Goal: Answer question/provide support: Share knowledge or assist other users

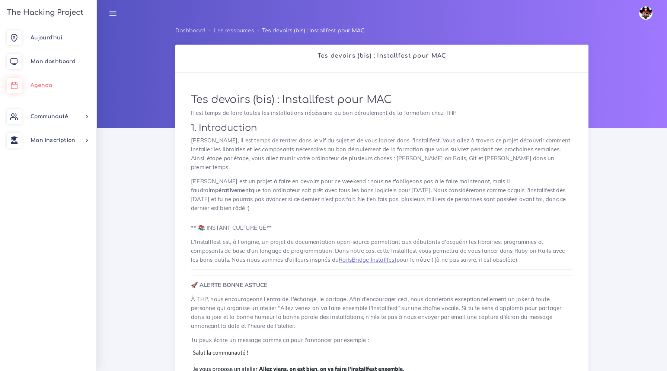
scroll to position [2472, 0]
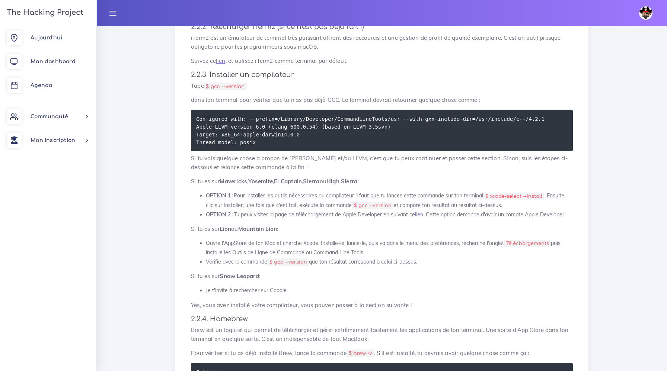
scroll to position [1006, 0]
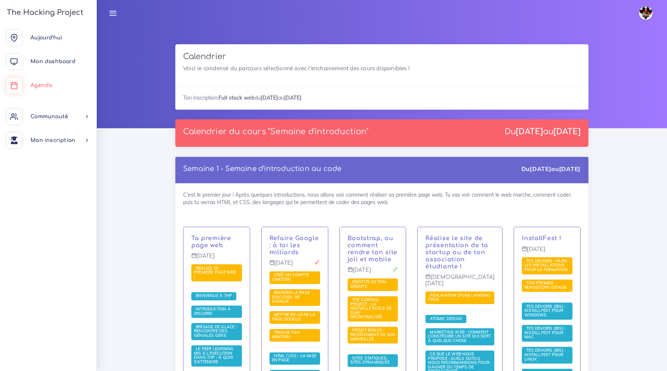
click at [49, 82] on link "Agenda" at bounding box center [48, 86] width 96 height 24
click at [49, 83] on span "Agenda" at bounding box center [42, 86] width 22 height 6
click at [58, 63] on span "Mon dashboard" at bounding box center [53, 62] width 45 height 6
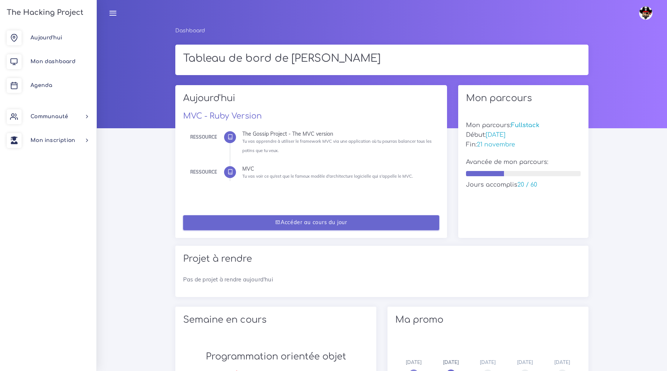
click at [303, 228] on link "Accéder au cours du jour" at bounding box center [311, 222] width 256 height 15
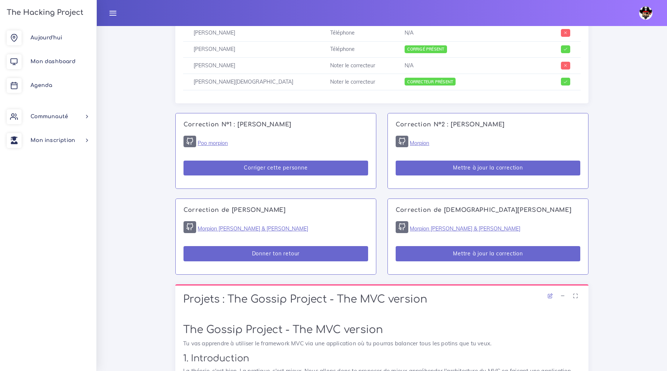
scroll to position [513, 0]
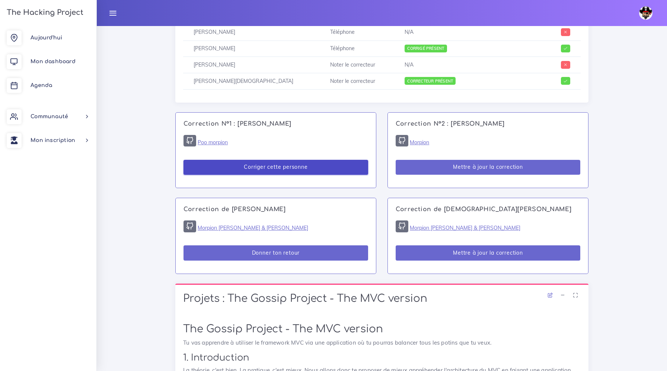
click at [300, 168] on button "Corriger cette personne" at bounding box center [275, 167] width 184 height 15
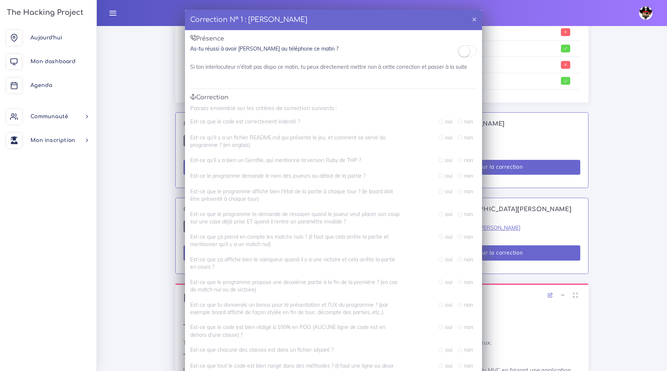
click at [467, 50] on small at bounding box center [463, 51] width 11 height 11
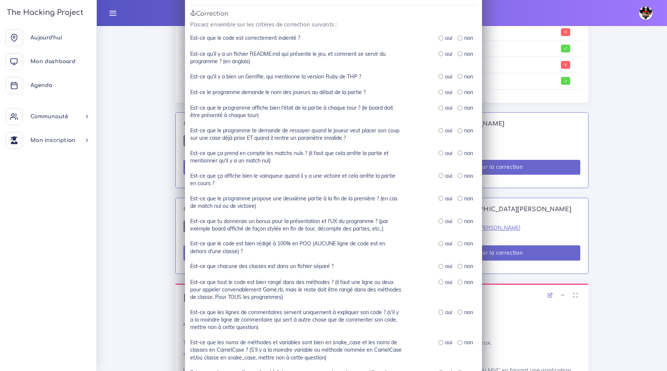
scroll to position [89, 0]
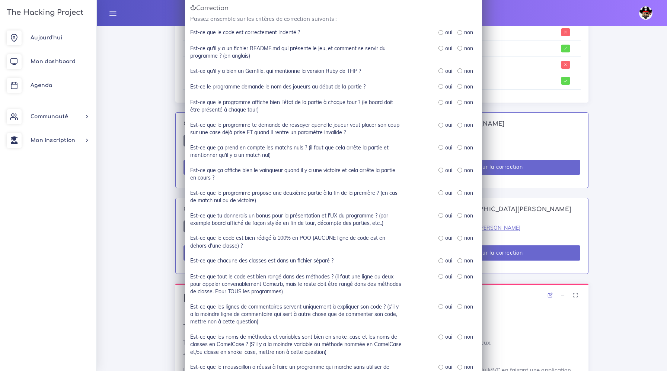
click at [442, 51] on div "oui" at bounding box center [444, 48] width 13 height 7
click at [440, 49] on input "radio" at bounding box center [440, 48] width 5 height 5
radio input "true"
click at [440, 33] on input "radio" at bounding box center [440, 32] width 5 height 5
radio input "true"
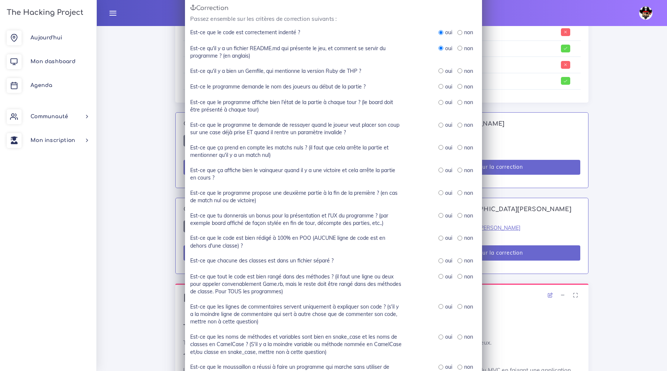
click at [442, 71] on input "radio" at bounding box center [440, 70] width 5 height 5
radio input "true"
click at [441, 87] on input "radio" at bounding box center [440, 86] width 5 height 5
radio input "true"
click at [442, 103] on input "radio" at bounding box center [440, 102] width 5 height 5
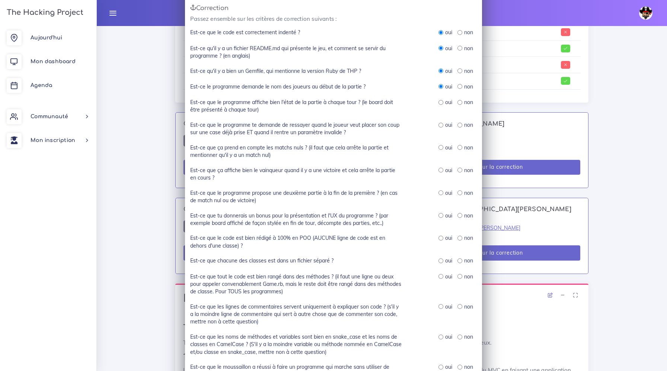
radio input "true"
click at [443, 124] on input "radio" at bounding box center [440, 125] width 5 height 5
radio input "true"
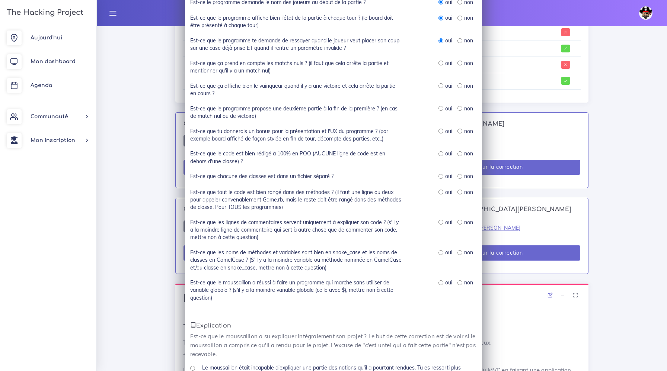
scroll to position [174, 0]
click at [440, 222] on input "radio" at bounding box center [440, 221] width 5 height 5
radio input "true"
click at [443, 253] on input "radio" at bounding box center [440, 252] width 5 height 5
radio input "true"
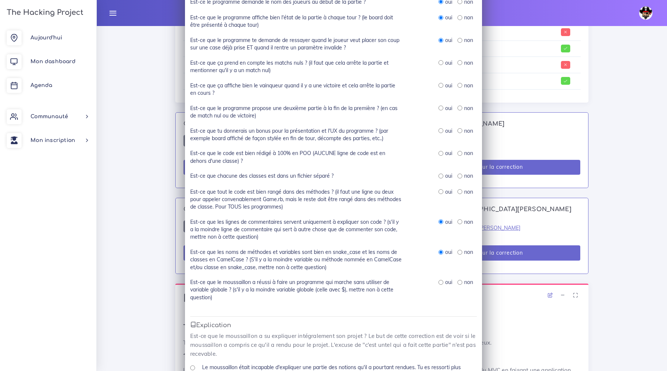
click at [445, 283] on label "oui" at bounding box center [448, 282] width 7 height 7
click at [443, 191] on div "oui" at bounding box center [444, 191] width 13 height 7
click at [443, 179] on div "oui" at bounding box center [444, 175] width 13 height 7
click at [439, 177] on input "radio" at bounding box center [440, 176] width 5 height 5
radio input "true"
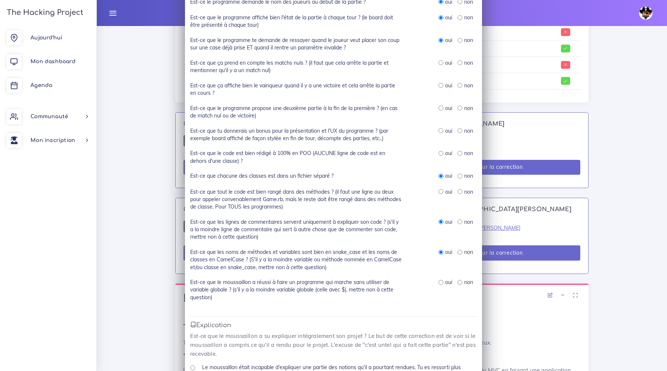
click at [440, 192] on input "radio" at bounding box center [440, 191] width 5 height 5
radio input "true"
click at [441, 153] on input "radio" at bounding box center [440, 153] width 5 height 5
radio input "true"
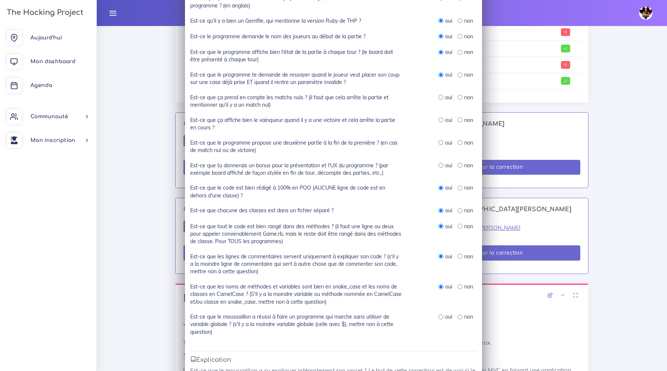
scroll to position [136, 0]
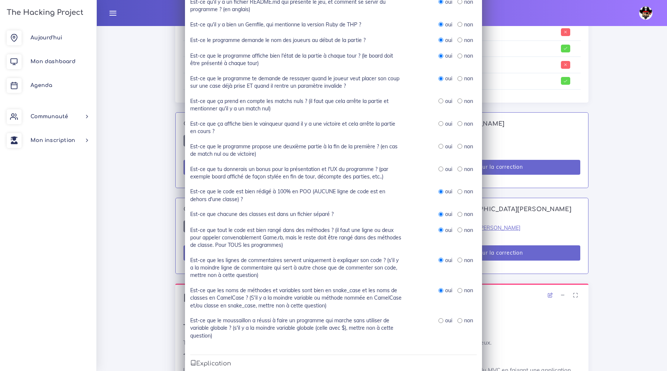
click at [439, 102] on input "radio" at bounding box center [440, 101] width 5 height 5
radio input "true"
click at [441, 125] on input "radio" at bounding box center [440, 123] width 5 height 5
radio input "true"
click at [444, 151] on div "oui non" at bounding box center [445, 150] width 74 height 15
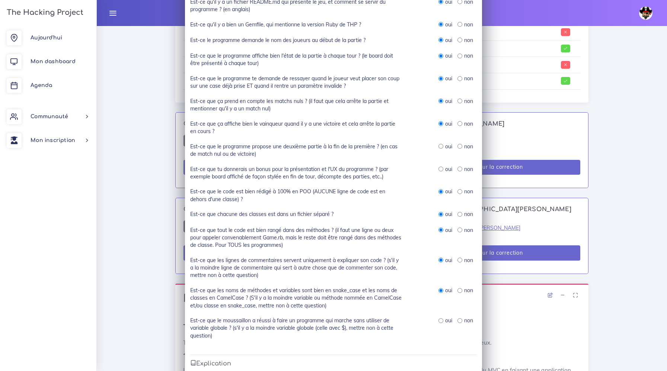
click at [441, 167] on input "radio" at bounding box center [440, 169] width 5 height 5
radio input "true"
click at [440, 147] on input "radio" at bounding box center [440, 146] width 5 height 5
radio input "true"
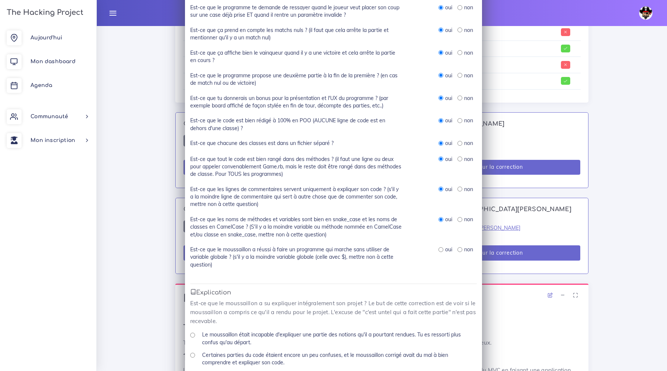
scroll to position [208, 0]
click at [442, 248] on input "radio" at bounding box center [440, 249] width 5 height 5
radio input "true"
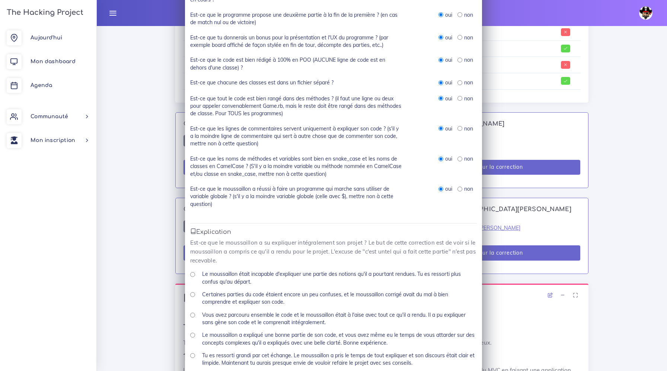
scroll to position [279, 0]
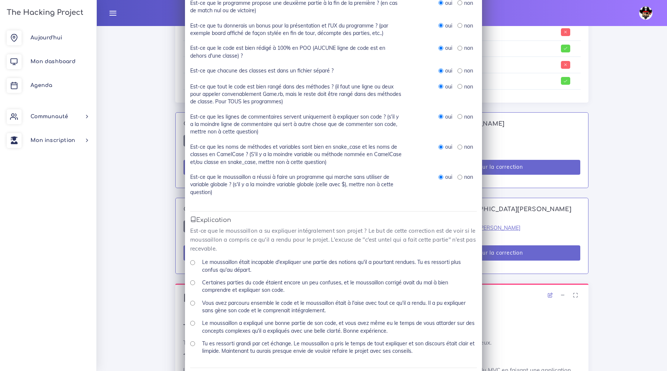
click at [229, 326] on label "Le moussaillon a expliqué une bonne partie de son code, et vous avez même eu le…" at bounding box center [339, 327] width 275 height 15
click at [195, 326] on input "Le moussaillon a expliqué une bonne partie de son code, et vous avez même eu le…" at bounding box center [192, 323] width 5 height 5
radio input "true"
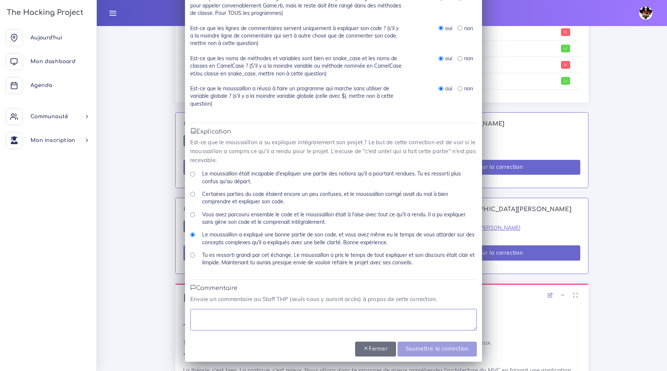
click at [240, 325] on textarea at bounding box center [333, 320] width 286 height 22
type textarea "Rendu propre et fonctionnel qui repond a toutes les demandes"
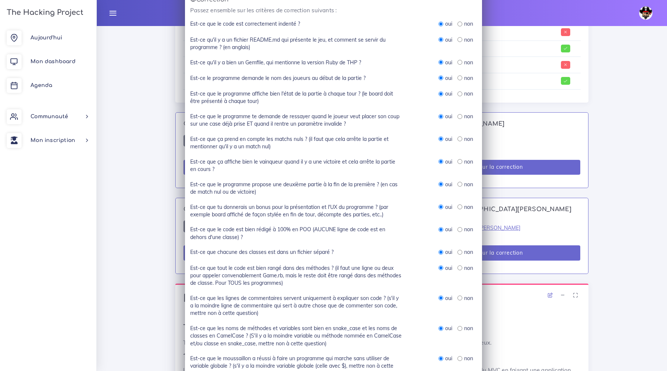
scroll to position [92, 0]
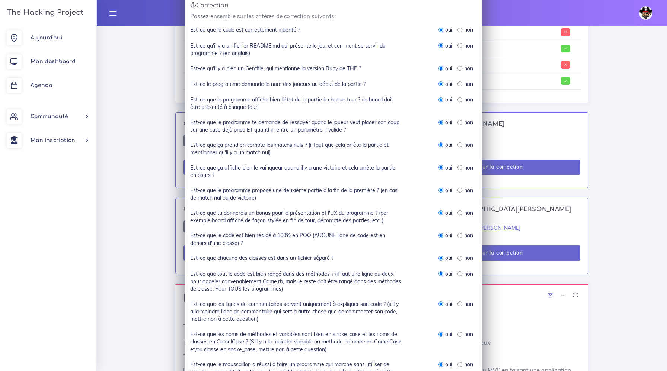
click at [460, 304] on input "radio" at bounding box center [459, 304] width 5 height 5
radio input "true"
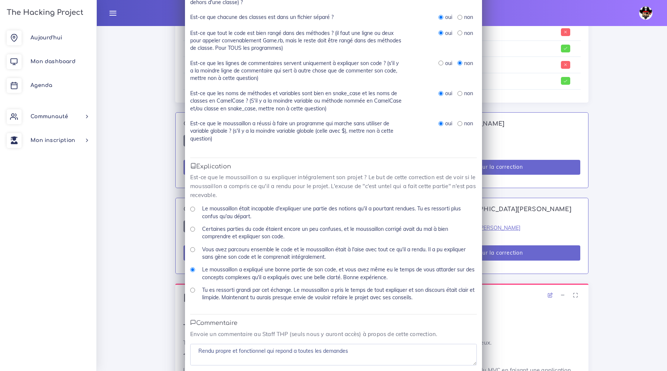
scroll to position [368, 0]
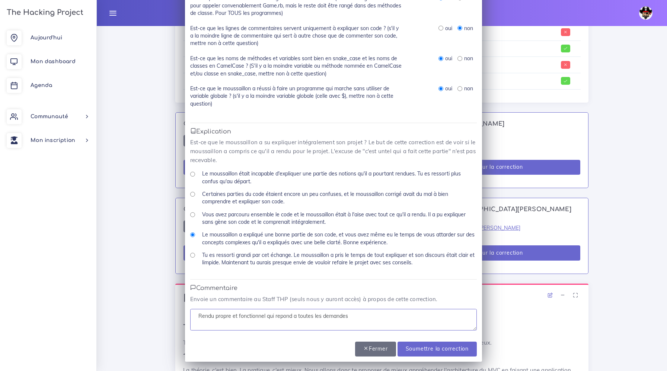
click at [280, 317] on textarea "Rendu propre et fonctionnel qui repond a toutes les demandes" at bounding box center [333, 320] width 286 height 22
click at [369, 321] on textarea "Rendu propre et fonctionnel qui repond a toutes les demandes" at bounding box center [333, 320] width 286 height 22
type textarea "Rendu propre et fonctionnel qui repond a toutes les demandes, seuls les comment…"
click at [450, 348] on input "Soumettre la correction" at bounding box center [436, 349] width 79 height 15
